Goal: Information Seeking & Learning: Learn about a topic

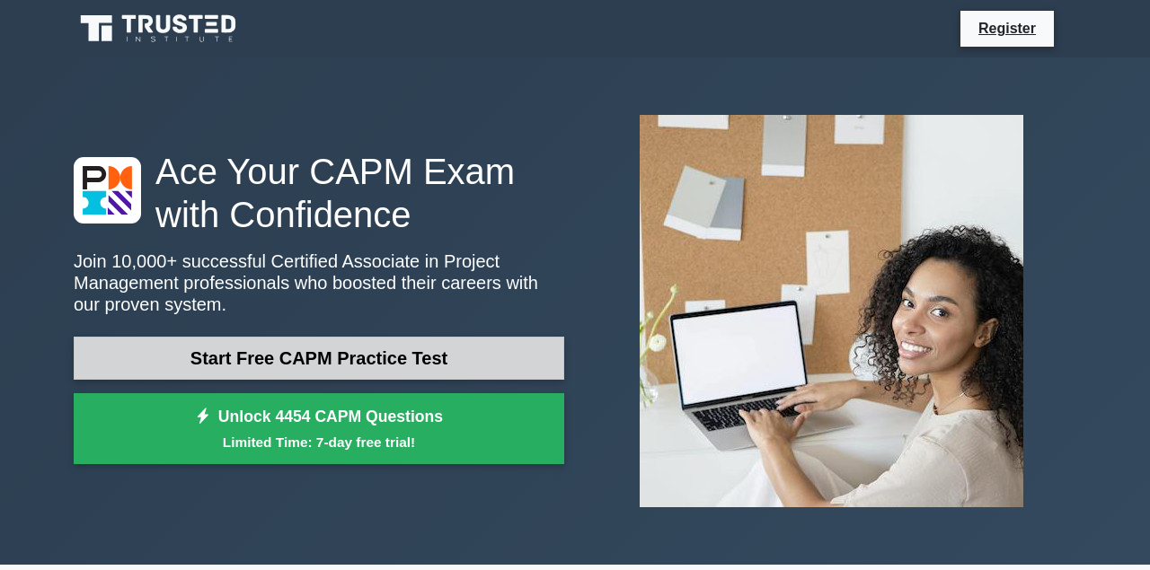
click at [460, 371] on link "Start Free CAPM Practice Test" at bounding box center [319, 358] width 490 height 43
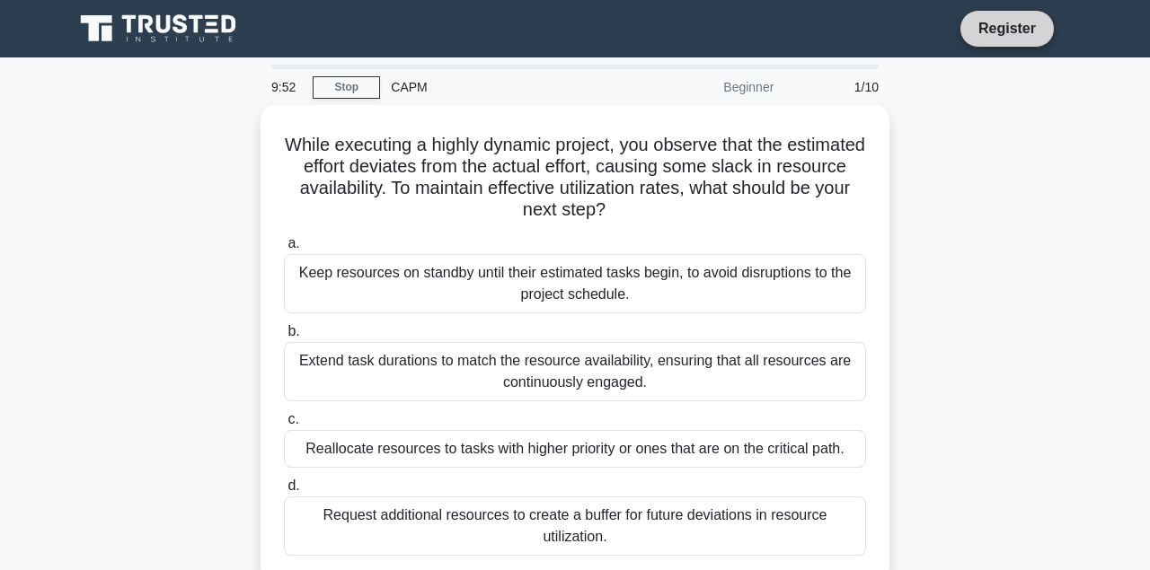
click at [1029, 26] on link "Register" at bounding box center [1006, 28] width 79 height 22
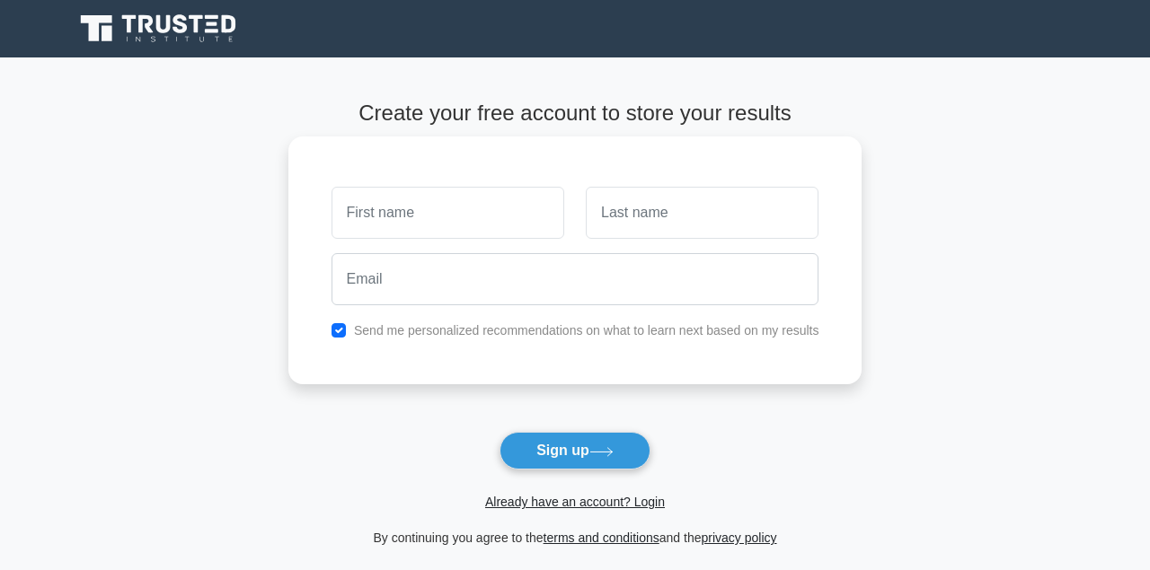
click at [536, 183] on div at bounding box center [448, 213] width 254 height 66
click at [481, 222] on input "text" at bounding box center [447, 213] width 233 height 52
type input "fprtunate"
click at [619, 200] on input "text" at bounding box center [702, 213] width 233 height 52
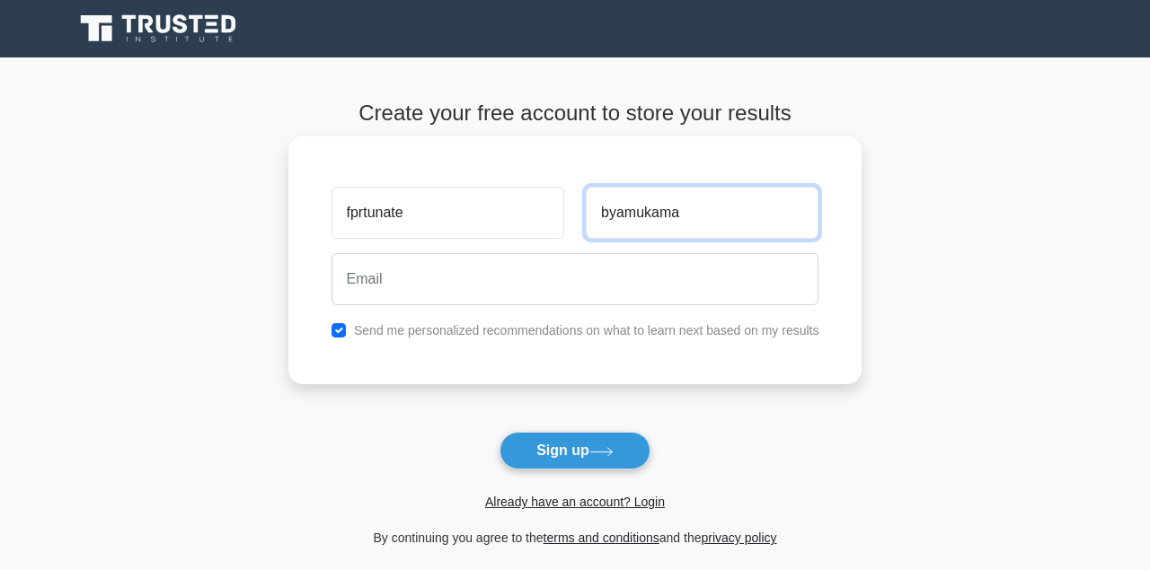
type input "byamukama"
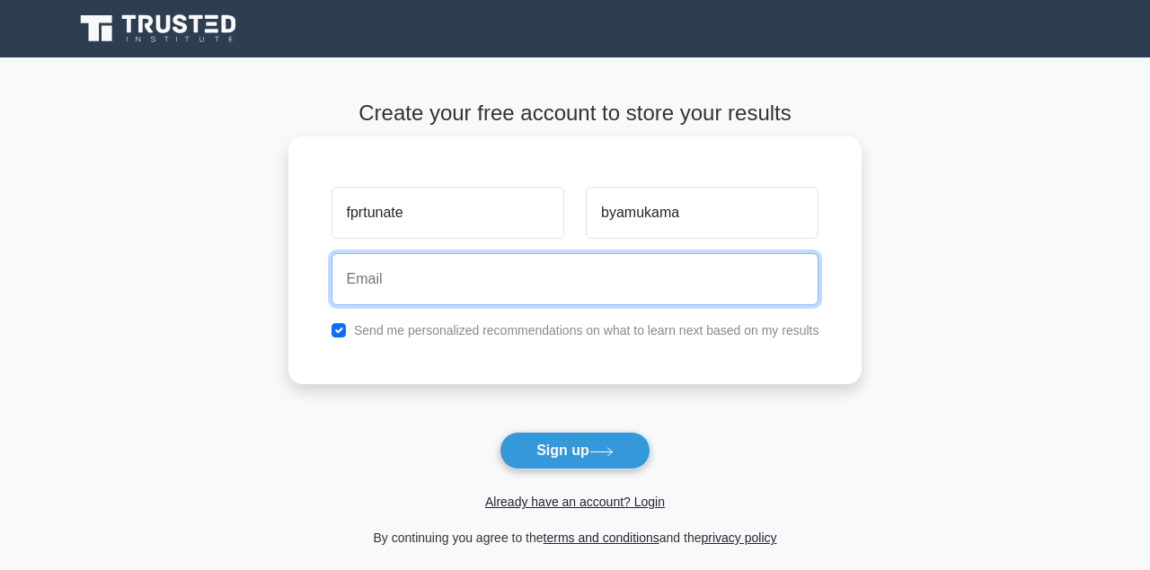
click at [433, 274] on input "email" at bounding box center [575, 279] width 488 height 52
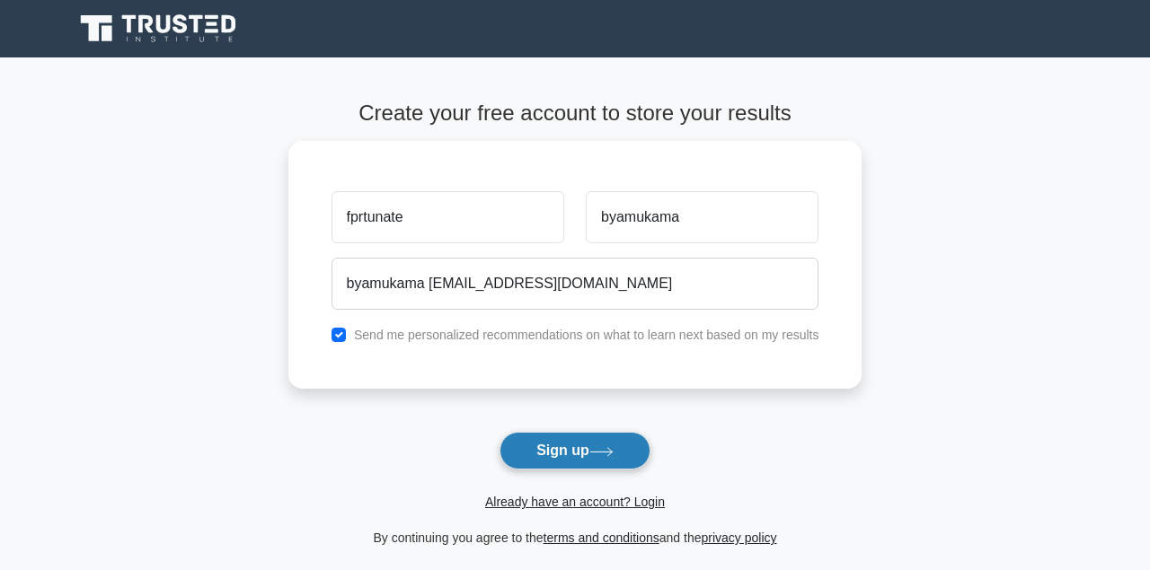
click at [611, 451] on icon at bounding box center [601, 452] width 24 height 10
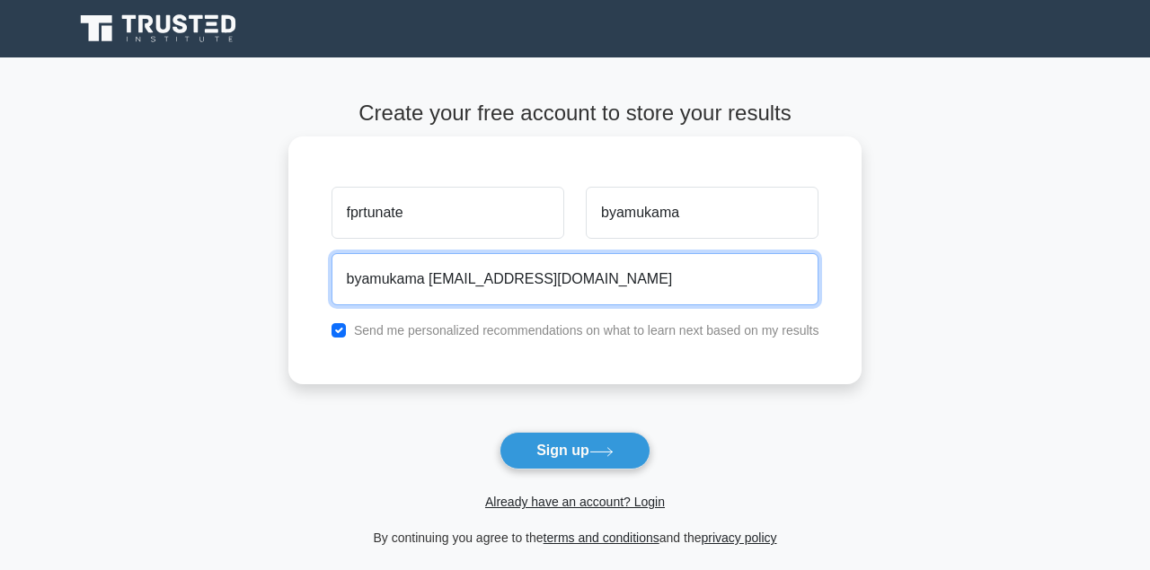
click at [630, 259] on input "byamukama fortunate3@gmail.com" at bounding box center [575, 279] width 488 height 52
click at [615, 272] on input "byamukama fortunate3@gmail.com" at bounding box center [575, 279] width 488 height 52
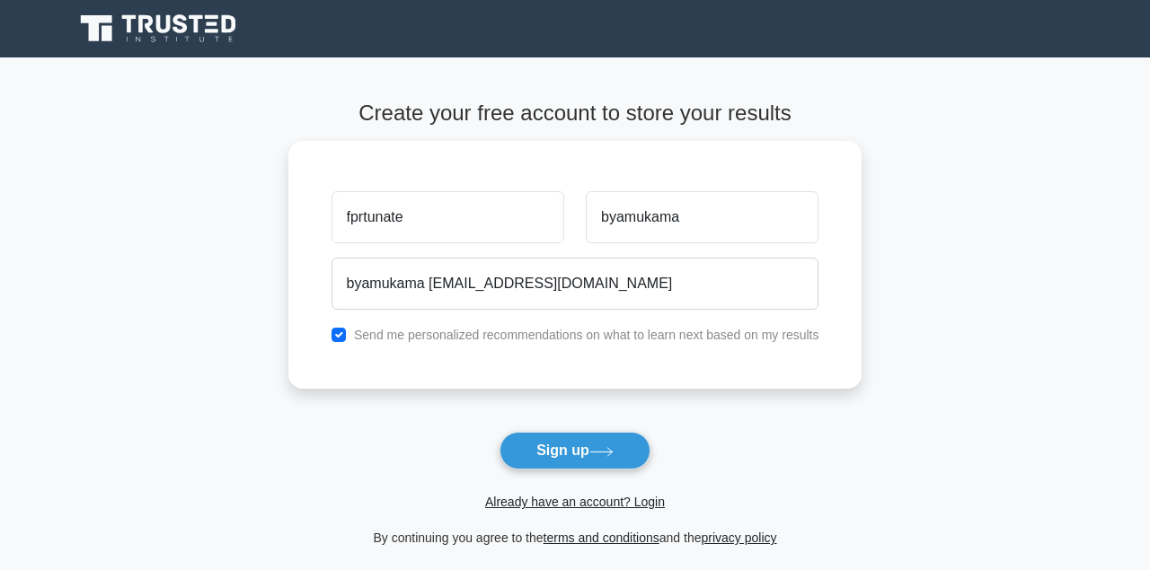
click at [976, 297] on main "Create your free account to store your results fprtunate byamukama byamukama fo…" at bounding box center [575, 324] width 1150 height 534
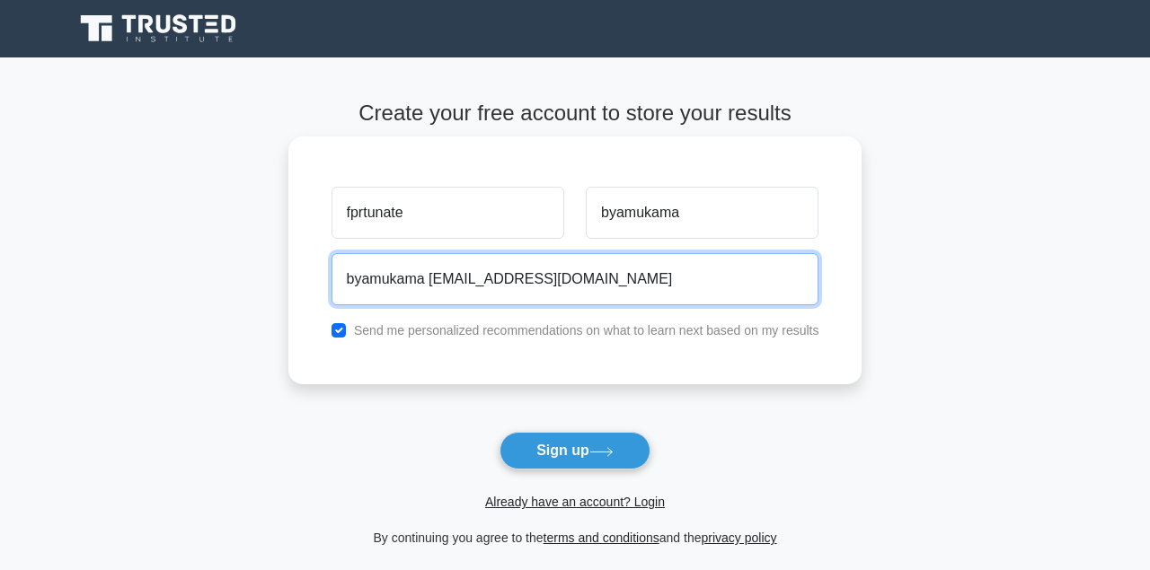
drag, startPoint x: 642, startPoint y: 294, endPoint x: 609, endPoint y: 292, distance: 33.3
click at [609, 292] on input "byamukama fortunate3@gmail.com" at bounding box center [575, 279] width 488 height 52
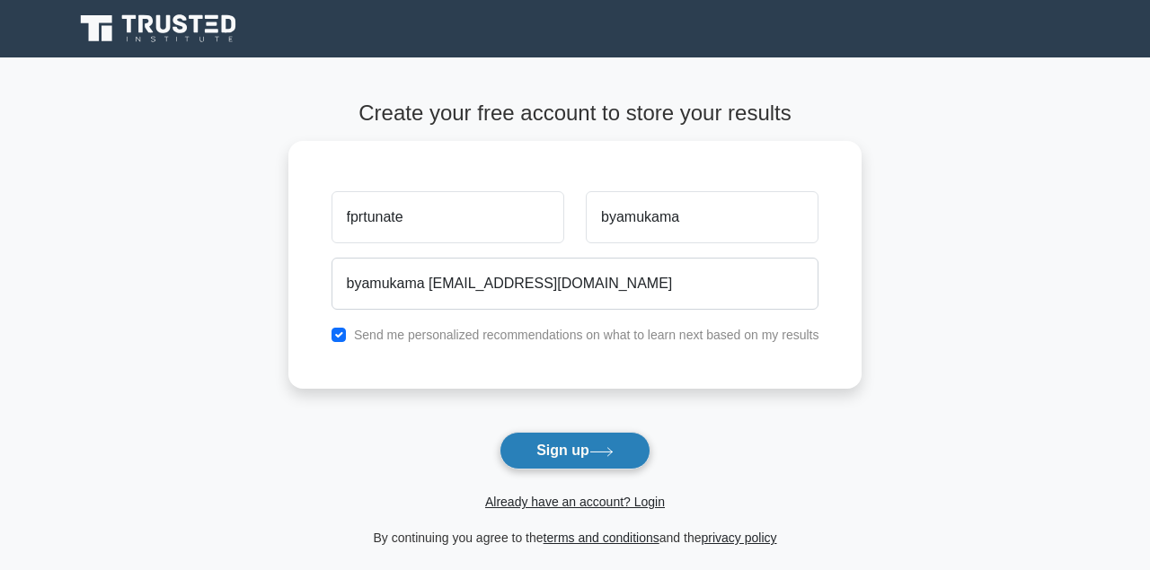
click at [547, 441] on button "Sign up" at bounding box center [574, 451] width 151 height 38
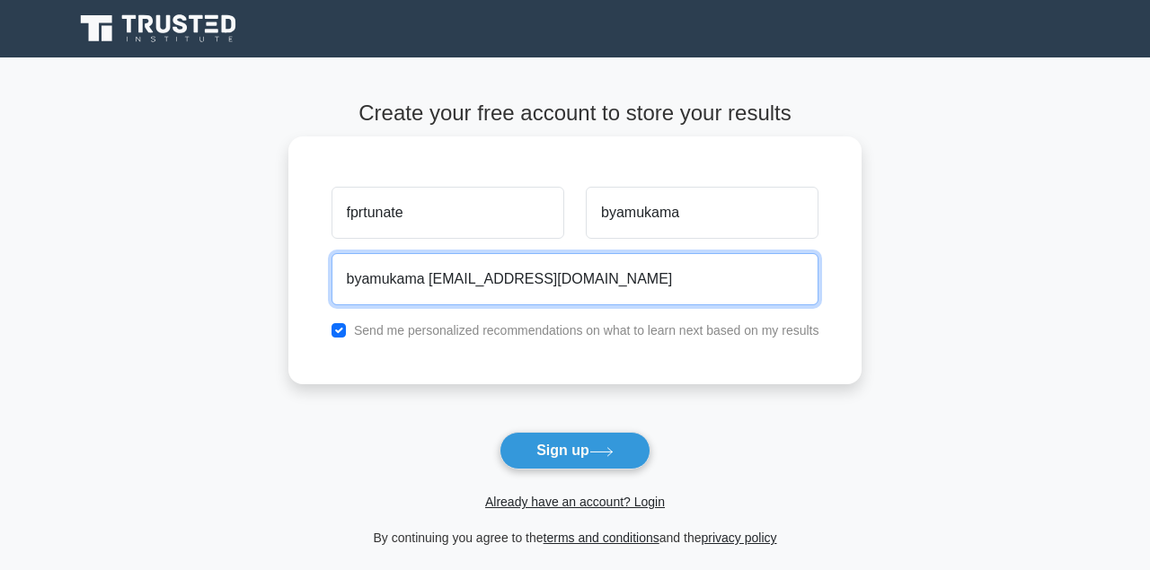
click at [573, 271] on input "byamukama fortunate3@gmail.com" at bounding box center [575, 279] width 488 height 52
click at [576, 275] on input "byamukama fortunate3@gmail.com" at bounding box center [575, 279] width 488 height 52
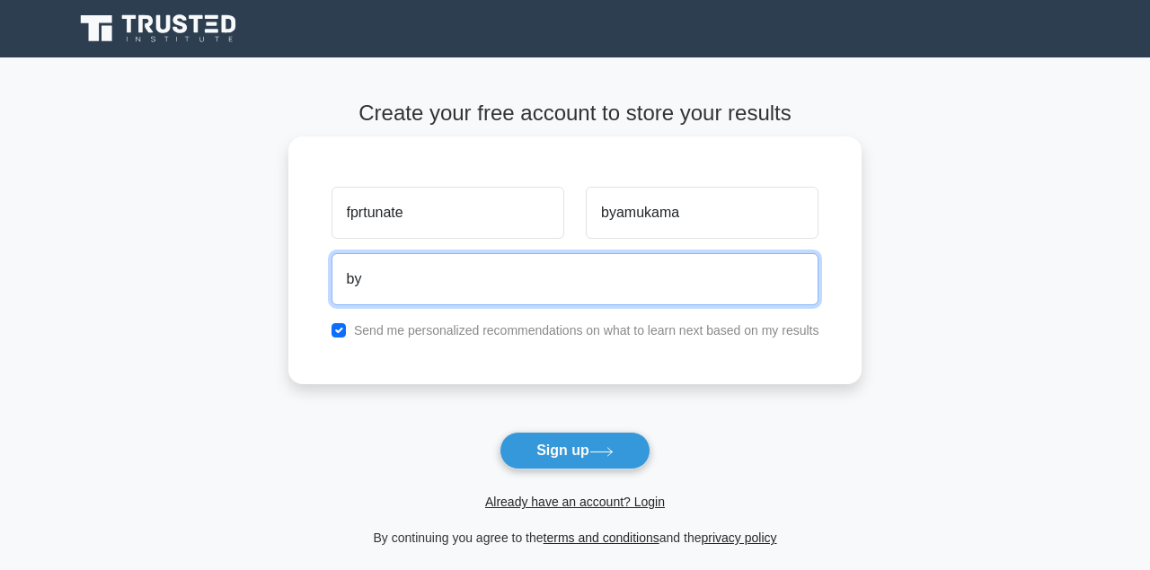
type input "b"
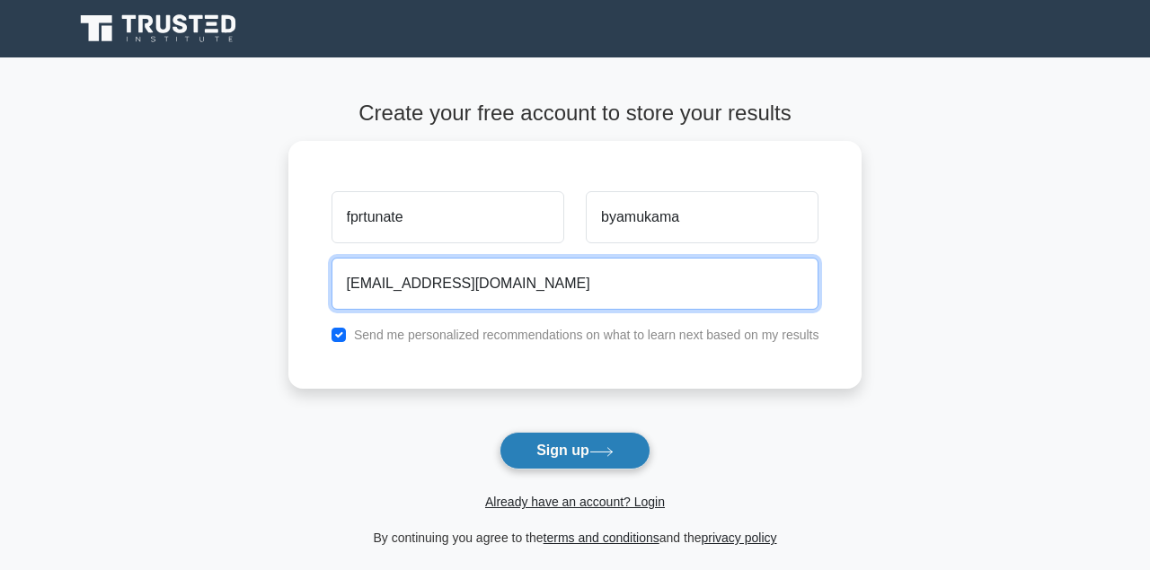
type input "byamukama.fortunate@students.mak.ac.ug"
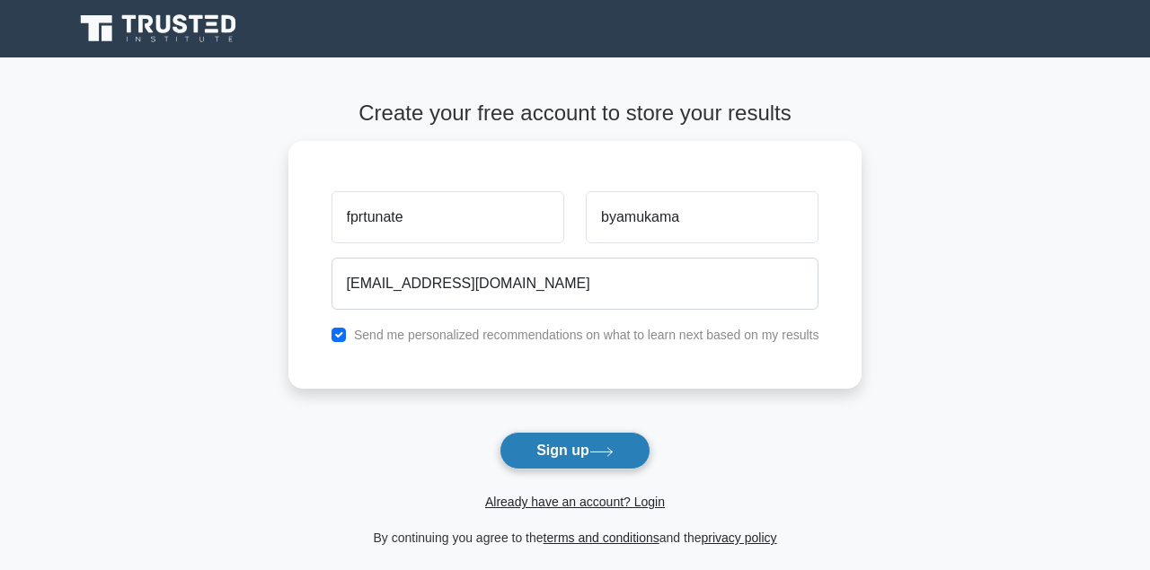
click at [583, 466] on button "Sign up" at bounding box center [574, 451] width 151 height 38
click at [583, 466] on form "Create your free account to store your results fprtunate byamukama byamukama.fo…" at bounding box center [575, 325] width 574 height 448
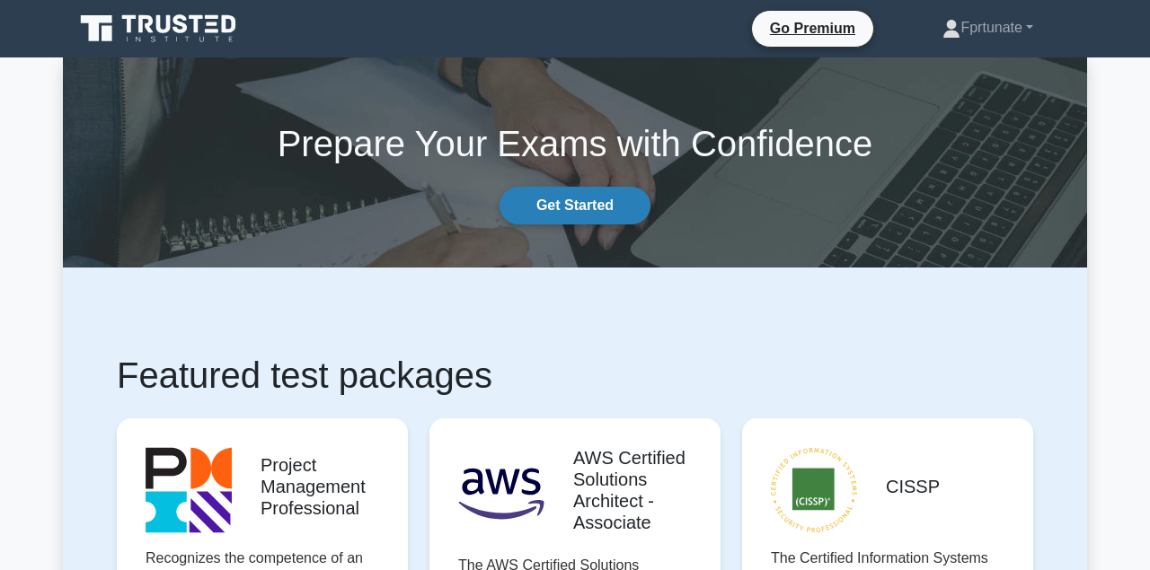
click at [546, 216] on link "Get Started" at bounding box center [574, 206] width 151 height 38
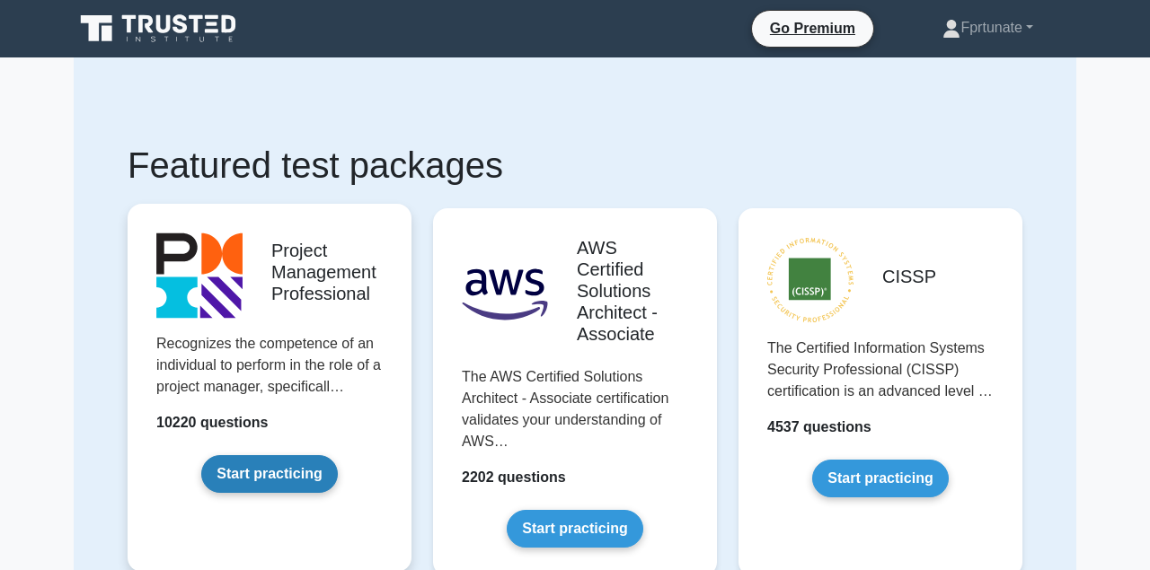
click at [276, 482] on link "Start practicing" at bounding box center [269, 474] width 136 height 38
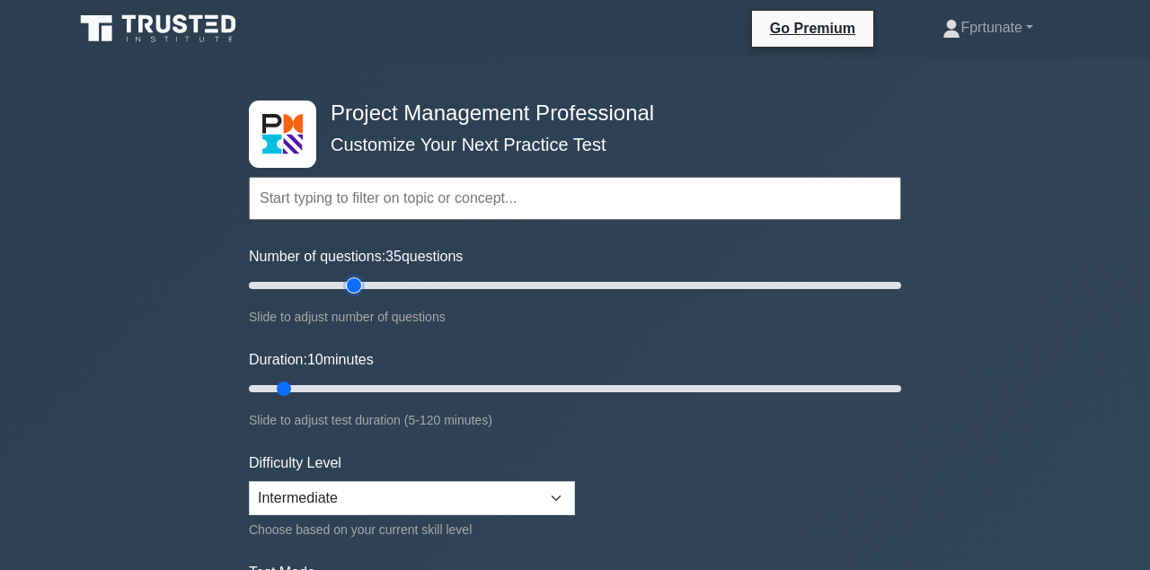
click at [349, 277] on input "Number of questions: 35 questions" at bounding box center [575, 286] width 652 height 22
click at [319, 277] on input "Number of questions: 25 questions" at bounding box center [575, 286] width 652 height 22
type input "20"
click at [302, 283] on input "Number of questions: 20 questions" at bounding box center [575, 286] width 652 height 22
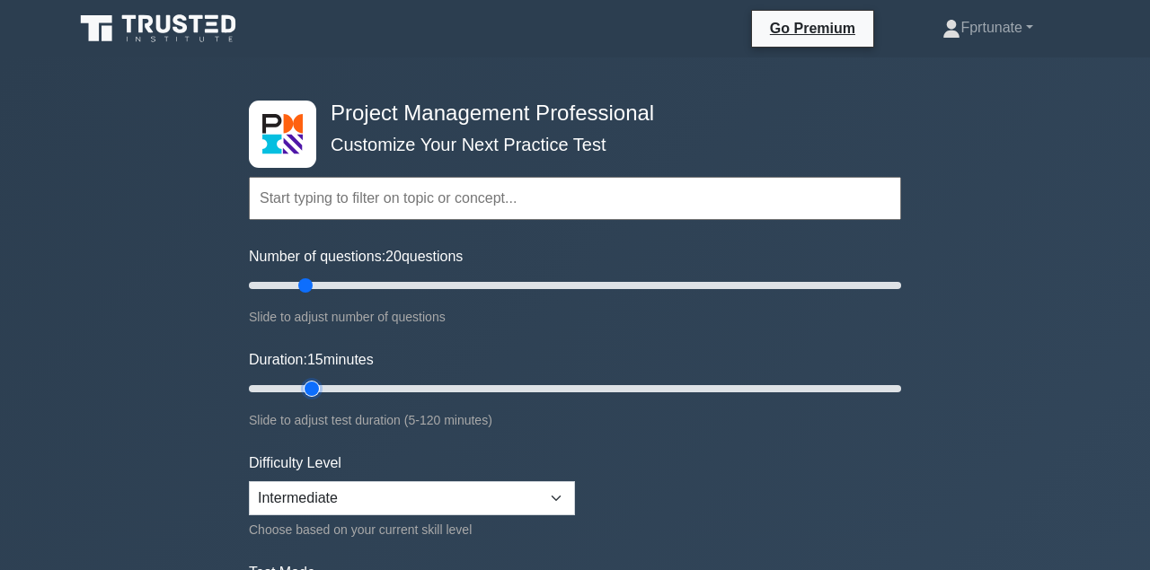
click at [310, 385] on input "Duration: 15 minutes" at bounding box center [575, 389] width 652 height 22
click at [352, 388] on input "Duration: 20 minutes" at bounding box center [575, 389] width 652 height 22
click at [364, 387] on input "Duration: 25 minutes" at bounding box center [575, 389] width 652 height 22
click at [374, 387] on input "Duration: 25 minutes" at bounding box center [575, 389] width 652 height 22
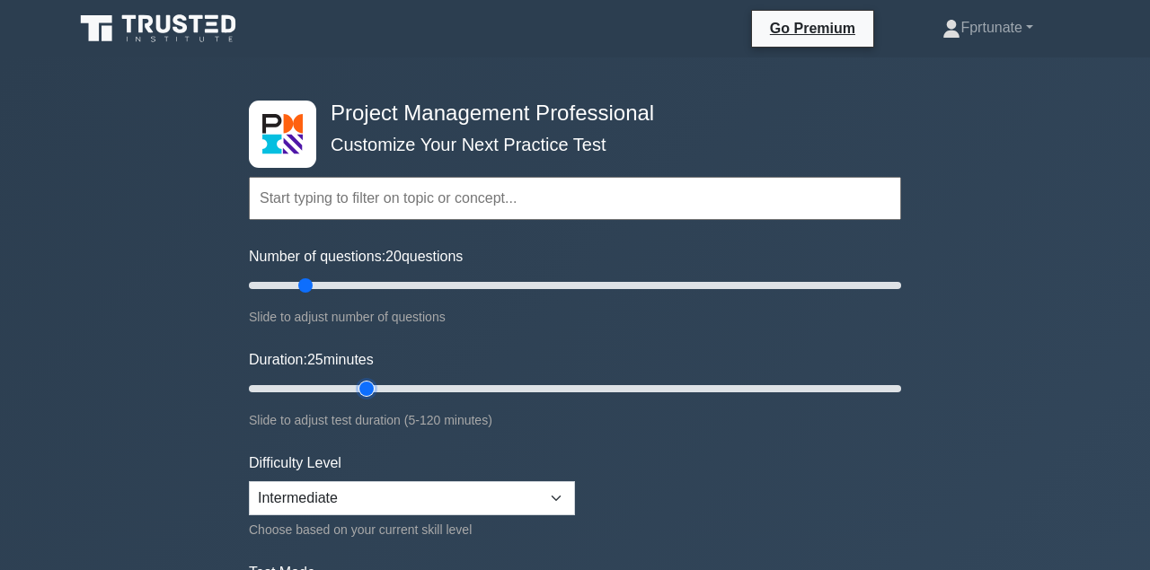
click at [380, 389] on input "Duration: 25 minutes" at bounding box center [575, 389] width 652 height 22
type input "30"
click at [389, 389] on input "Duration: 25 minutes" at bounding box center [575, 389] width 652 height 22
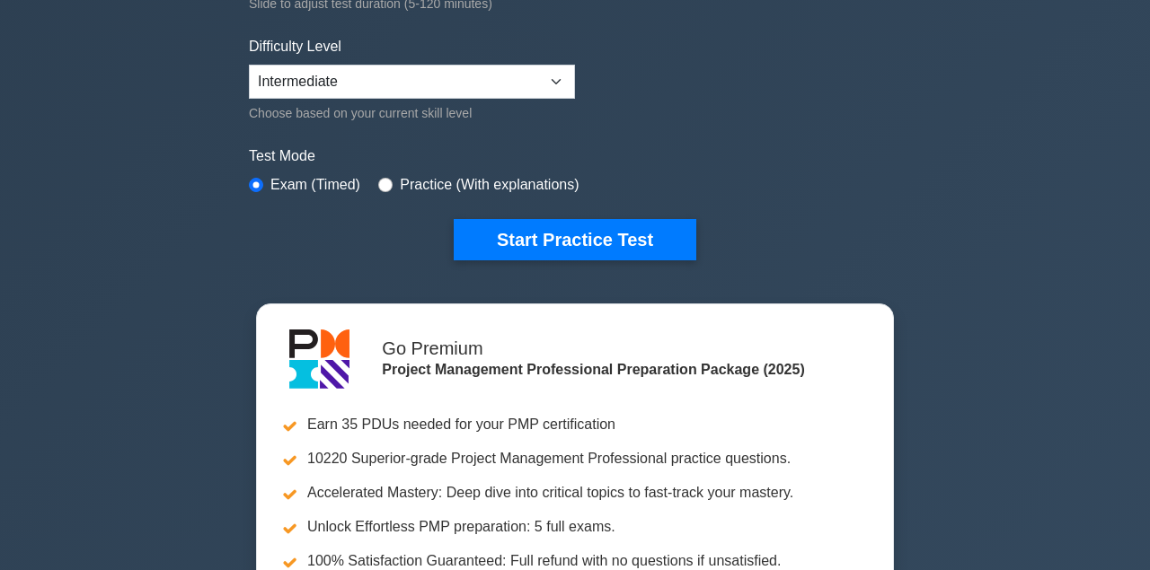
scroll to position [539, 0]
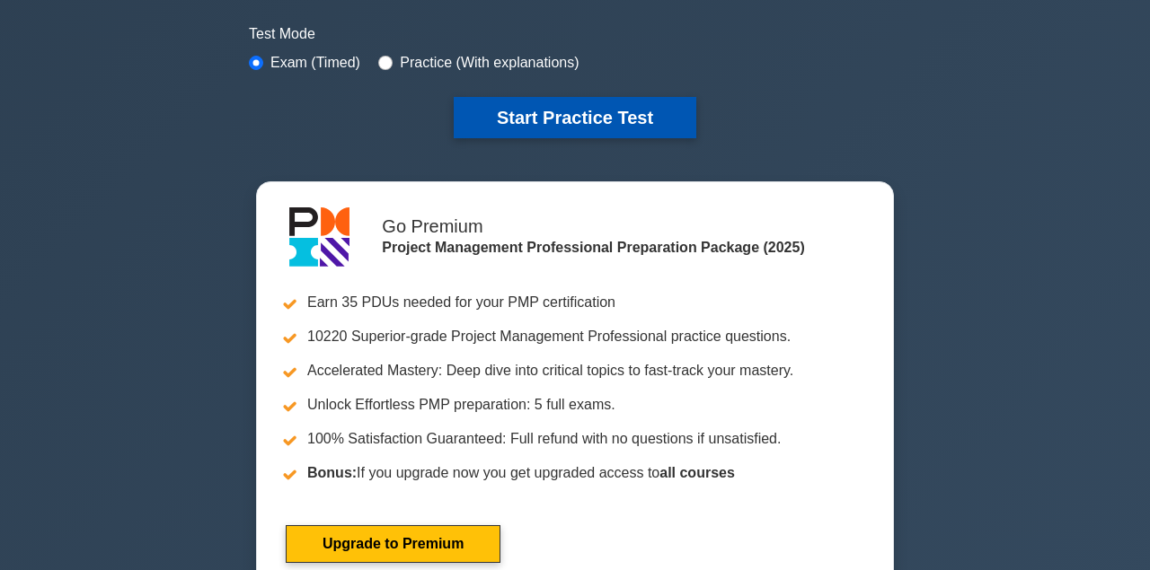
click at [653, 119] on button "Start Practice Test" at bounding box center [575, 117] width 243 height 41
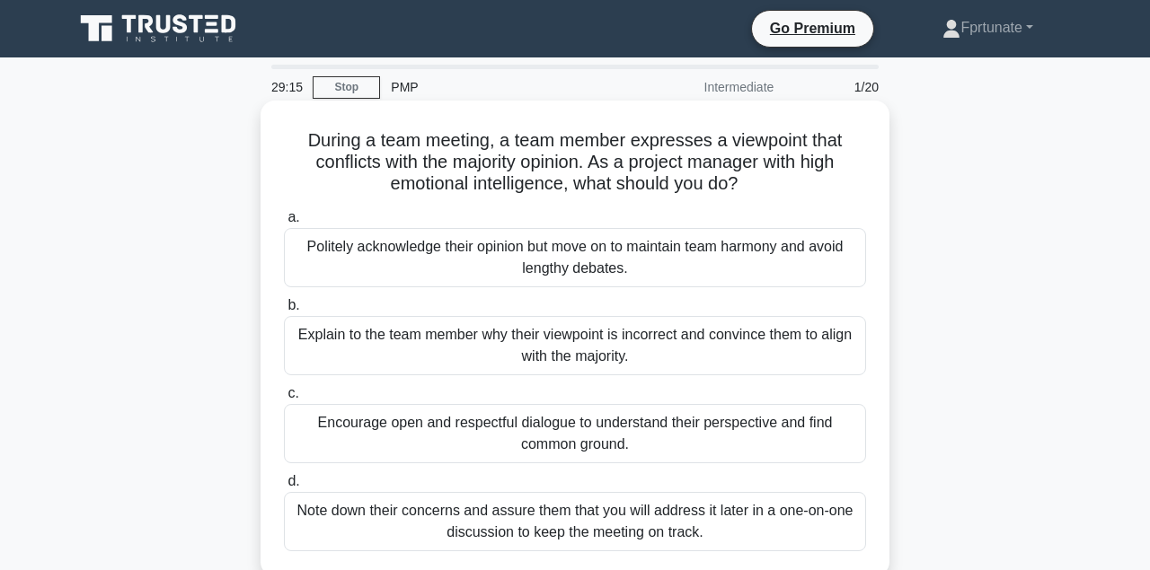
click at [538, 428] on div "Encourage open and respectful dialogue to understand their perspective and find…" at bounding box center [575, 433] width 582 height 59
click at [284, 400] on input "c. Encourage open and respectful dialogue to understand their perspective and f…" at bounding box center [284, 394] width 0 height 12
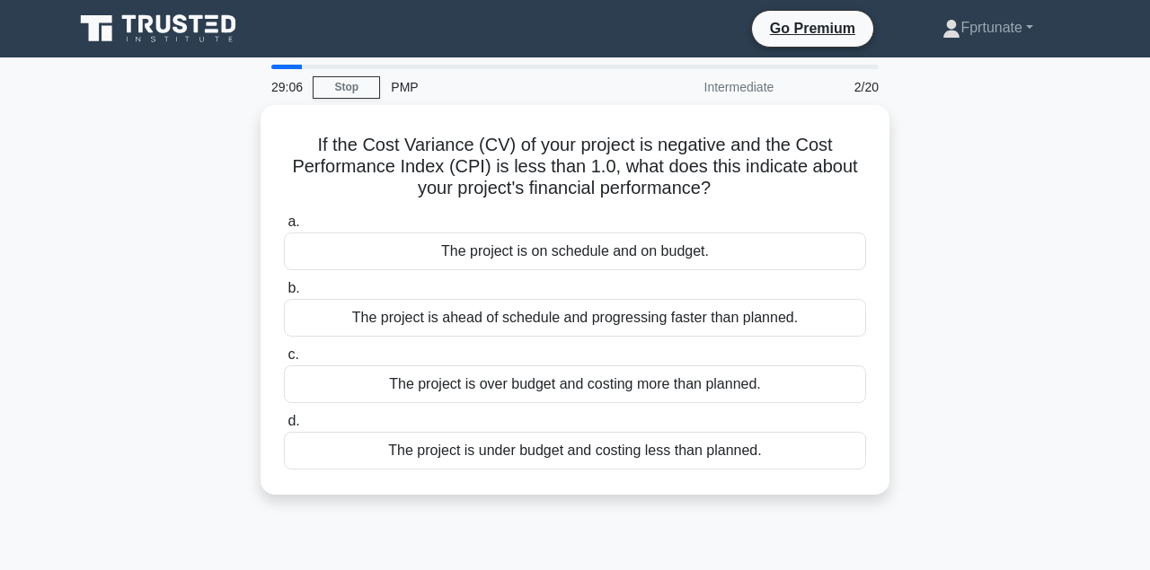
click at [538, 432] on div "The project is under budget and costing less than planned." at bounding box center [575, 451] width 582 height 38
click at [284, 428] on input "d. The project is under budget and costing less than planned." at bounding box center [284, 422] width 0 height 12
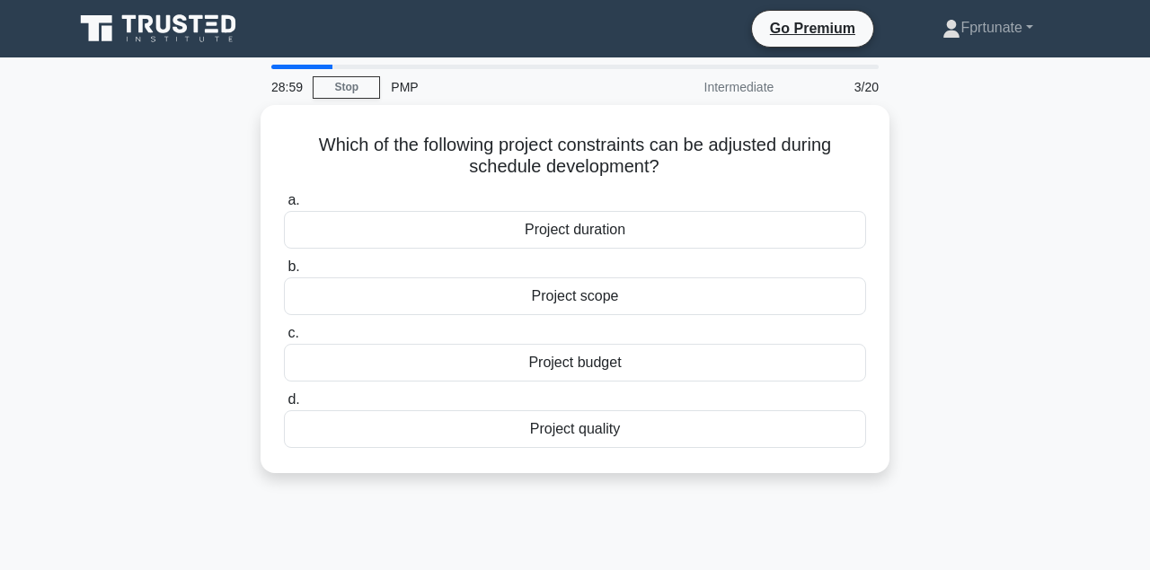
click at [1138, 75] on main "28:59 Stop PMP Intermediate 3/20 Which of the following project constraints can…" at bounding box center [575, 513] width 1150 height 913
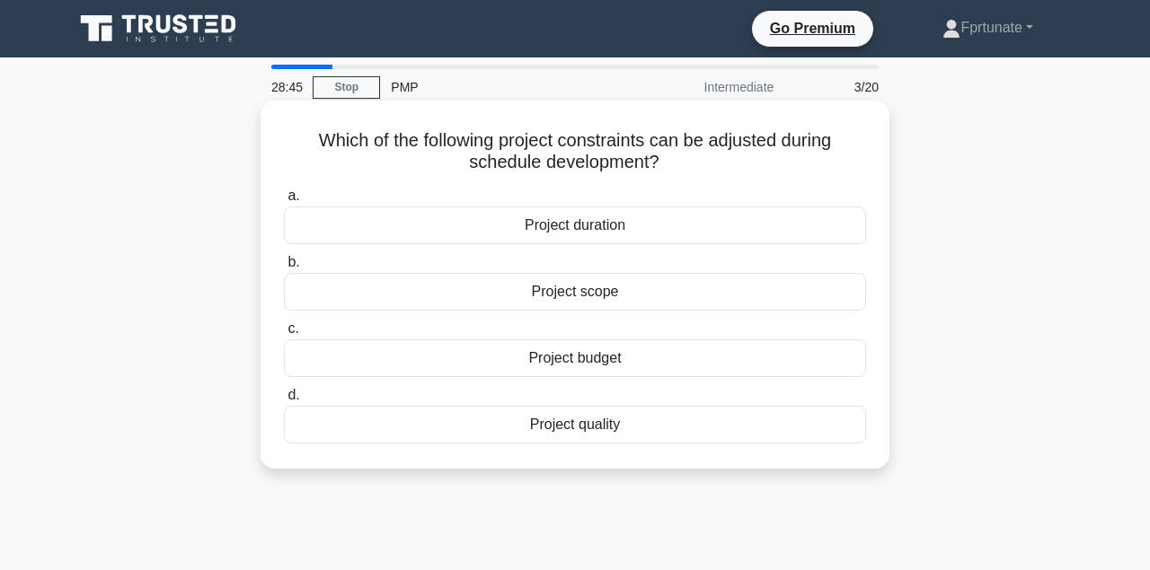
click at [720, 222] on div "Project duration" at bounding box center [575, 226] width 582 height 38
click at [284, 202] on input "a. Project duration" at bounding box center [284, 196] width 0 height 12
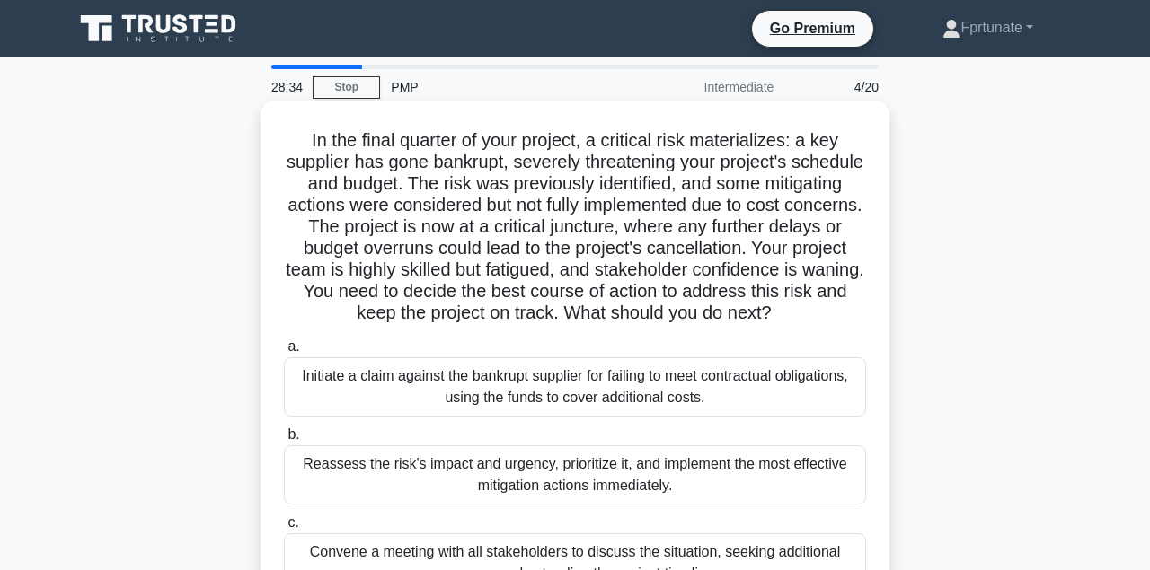
click at [606, 459] on div "Reassess the risk's impact and urgency, prioritize it, and implement the most e…" at bounding box center [575, 475] width 582 height 59
click at [284, 441] on input "b. Reassess the risk's impact and urgency, prioritize it, and implement the mos…" at bounding box center [284, 435] width 0 height 12
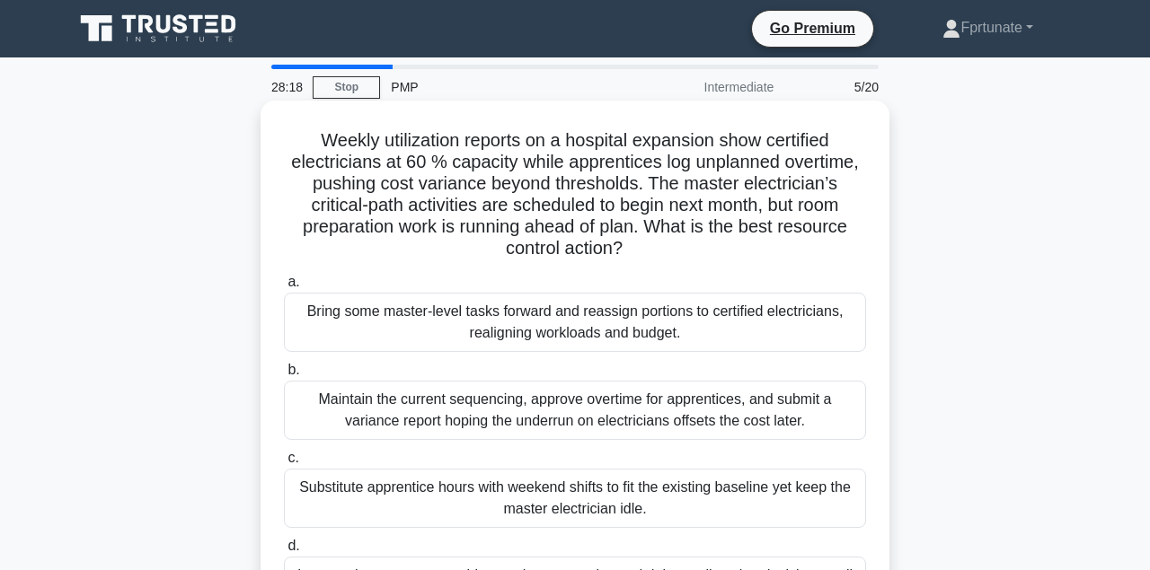
click at [558, 337] on div "Bring some master-level tasks forward and reassign portions to certified electr…" at bounding box center [575, 322] width 582 height 59
click at [284, 288] on input "a. Bring some master-level tasks forward and reassign portions to certified ele…" at bounding box center [284, 283] width 0 height 12
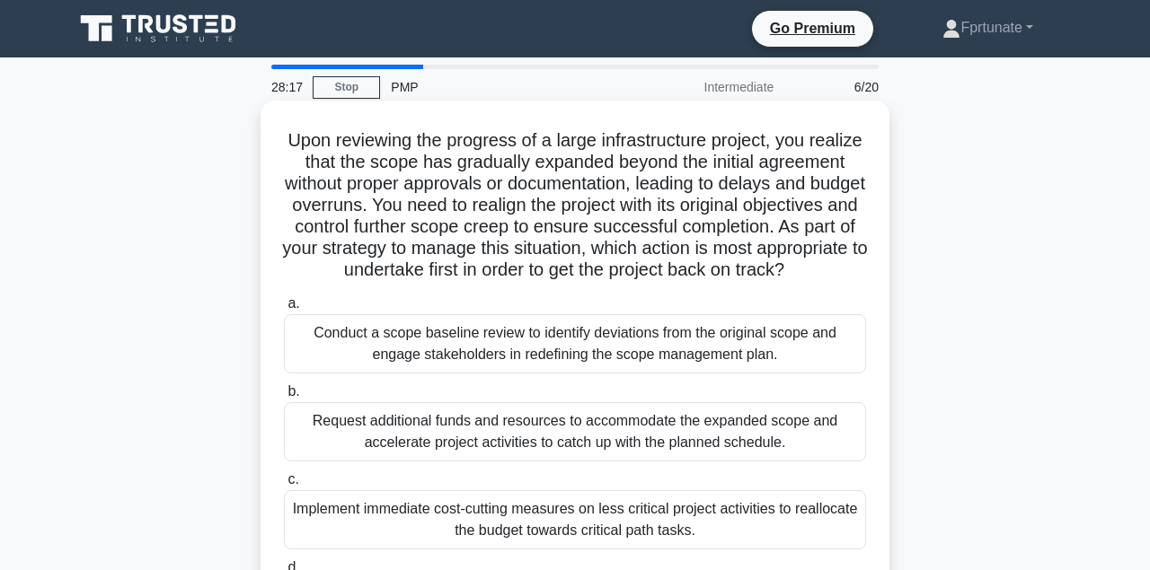
click at [553, 446] on div "Request additional funds and resources to accommodate the expanded scope and ac…" at bounding box center [575, 431] width 582 height 59
click at [284, 398] on input "b. Request additional funds and resources to accommodate the expanded scope and…" at bounding box center [284, 392] width 0 height 12
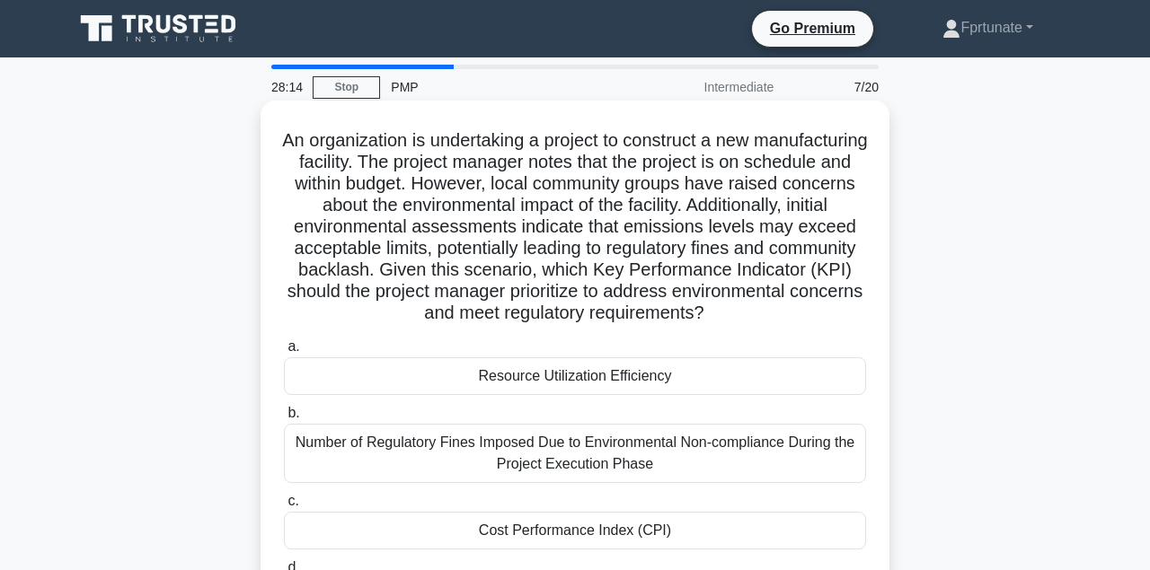
click at [563, 516] on div "Cost Performance Index (CPI)" at bounding box center [575, 531] width 582 height 38
click at [284, 508] on input "c. Cost Performance Index (CPI)" at bounding box center [284, 502] width 0 height 12
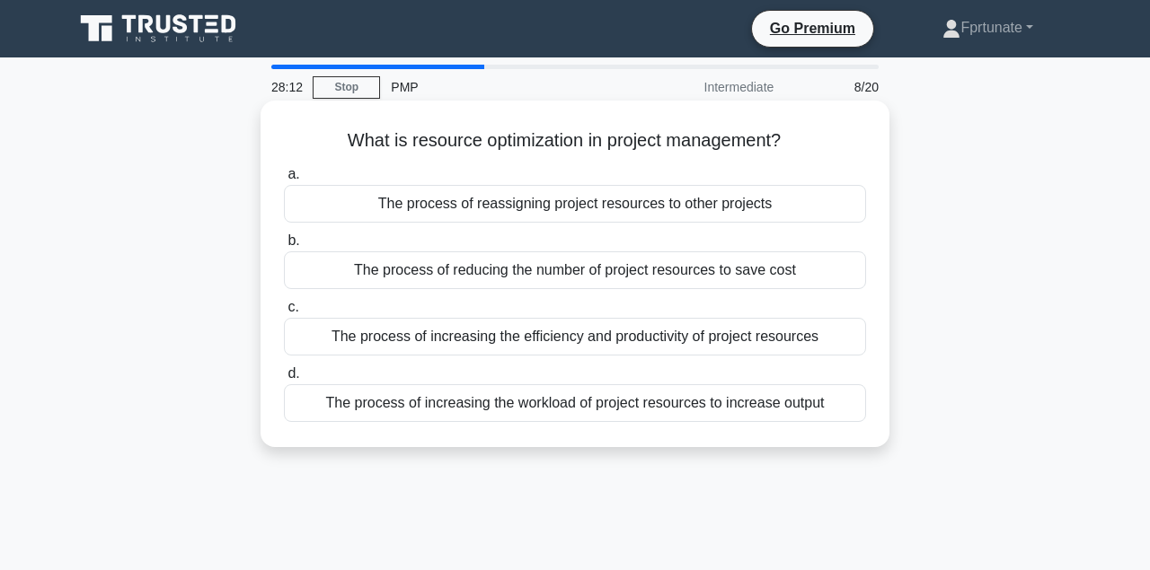
click at [572, 357] on div "a. The process of reassigning project resources to other projects b. The proces…" at bounding box center [575, 293] width 604 height 266
click at [573, 347] on div "The process of increasing the efficiency and productivity of project resources" at bounding box center [575, 337] width 582 height 38
click at [284, 314] on input "c. The process of increasing the efficiency and productivity of project resourc…" at bounding box center [284, 308] width 0 height 12
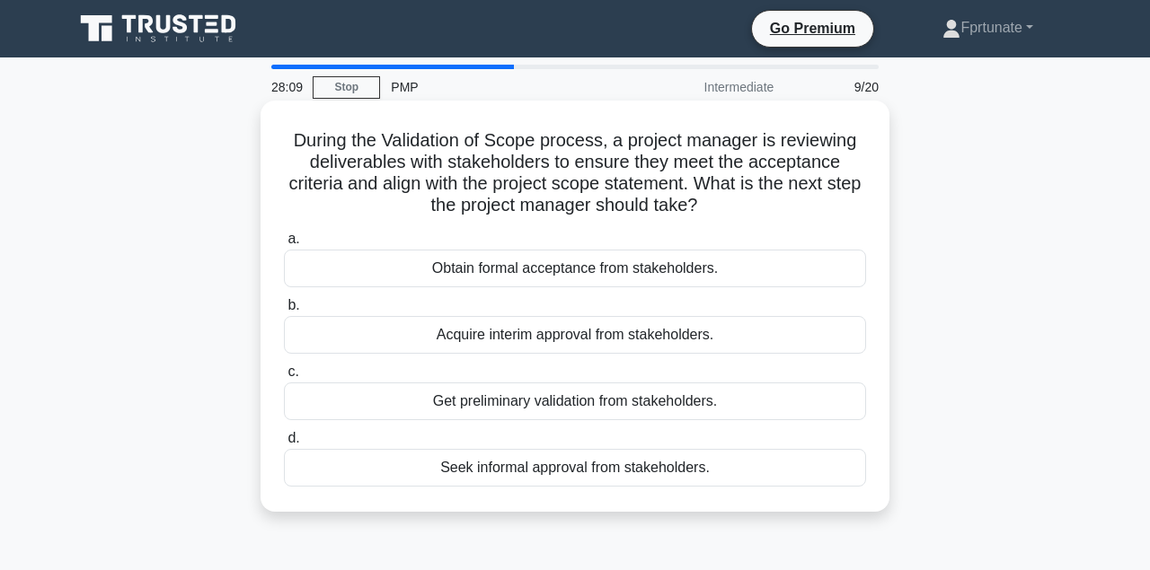
click at [555, 457] on div "Seek informal approval from stakeholders." at bounding box center [575, 468] width 582 height 38
click at [284, 445] on input "d. Seek informal approval from stakeholders." at bounding box center [284, 439] width 0 height 12
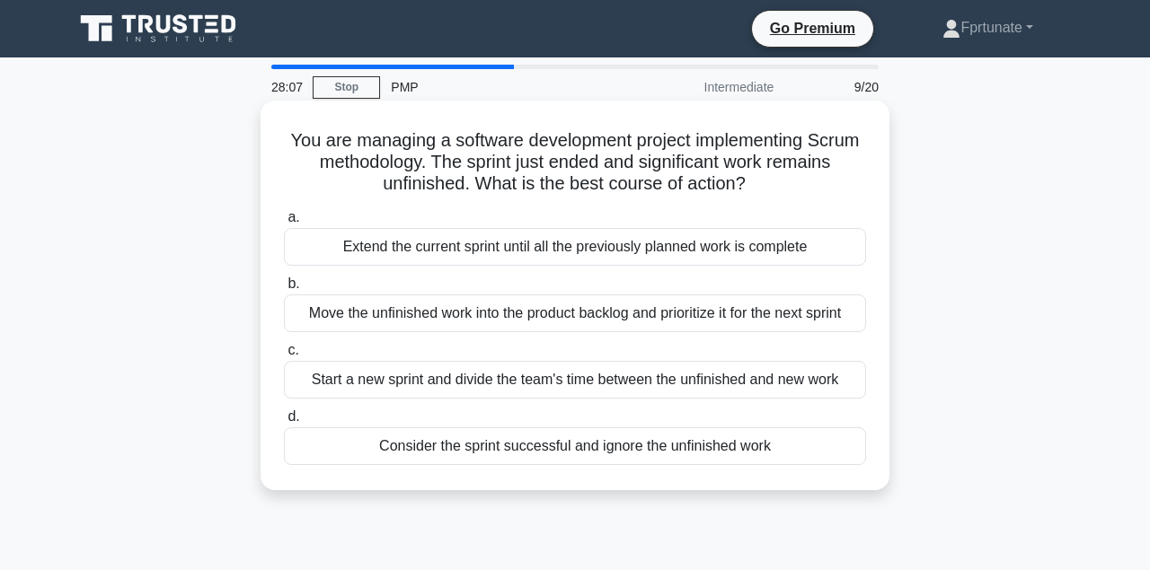
click at [577, 319] on div "Move the unfinished work into the product backlog and prioritize it for the nex…" at bounding box center [575, 314] width 582 height 38
click at [284, 290] on input "b. Move the unfinished work into the product backlog and prioritize it for the …" at bounding box center [284, 284] width 0 height 12
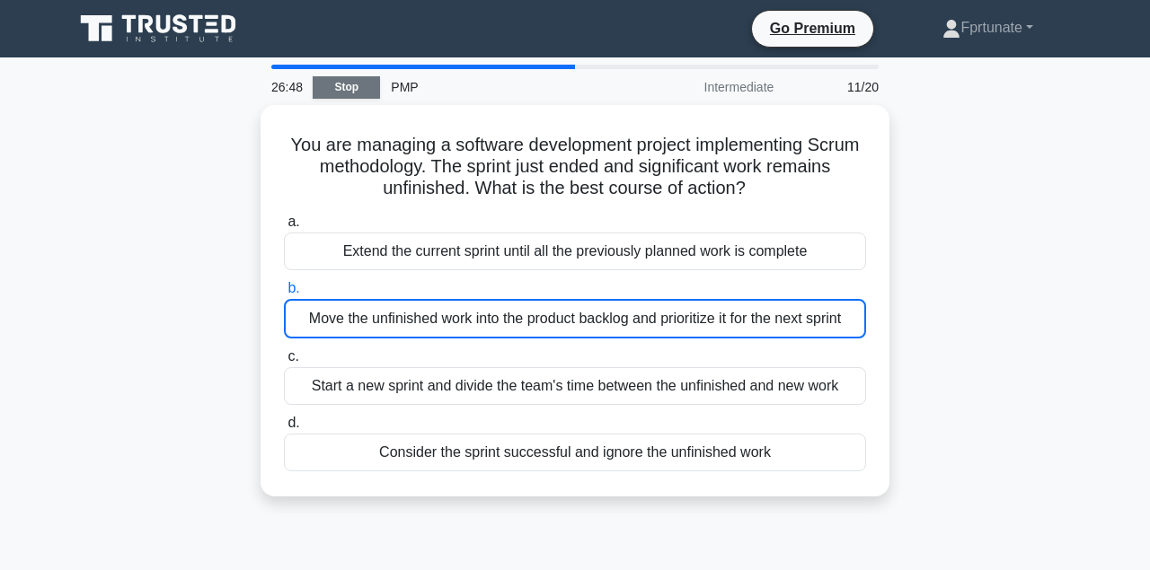
click at [340, 89] on link "Stop" at bounding box center [346, 87] width 67 height 22
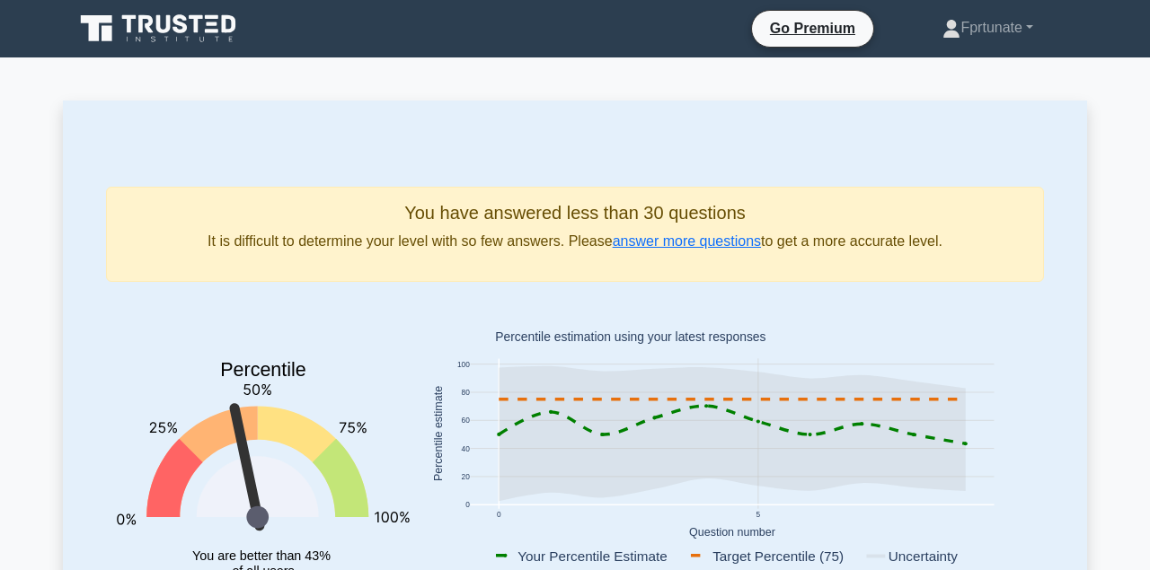
click at [980, 423] on rect at bounding box center [733, 434] width 524 height 150
